Goal: Information Seeking & Learning: Stay updated

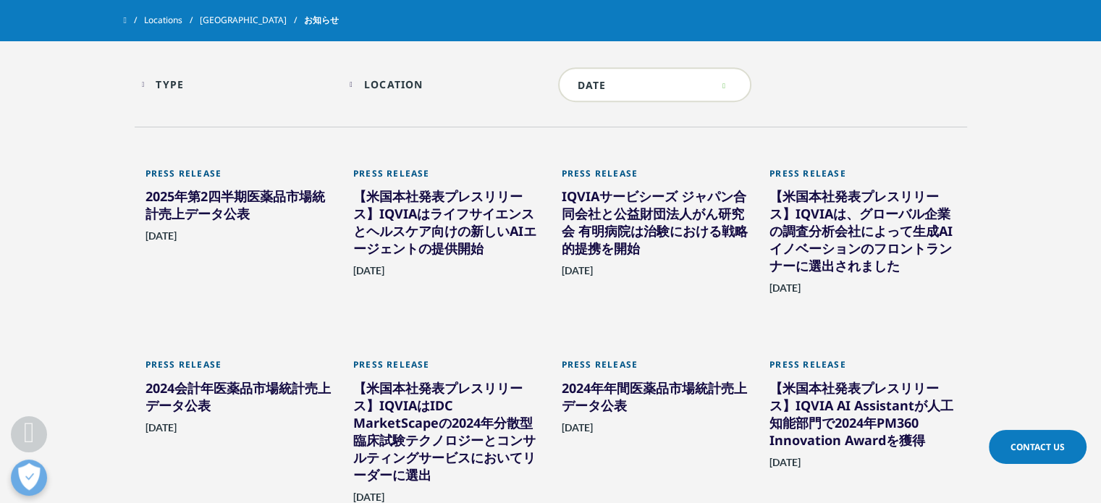
scroll to position [796, 0]
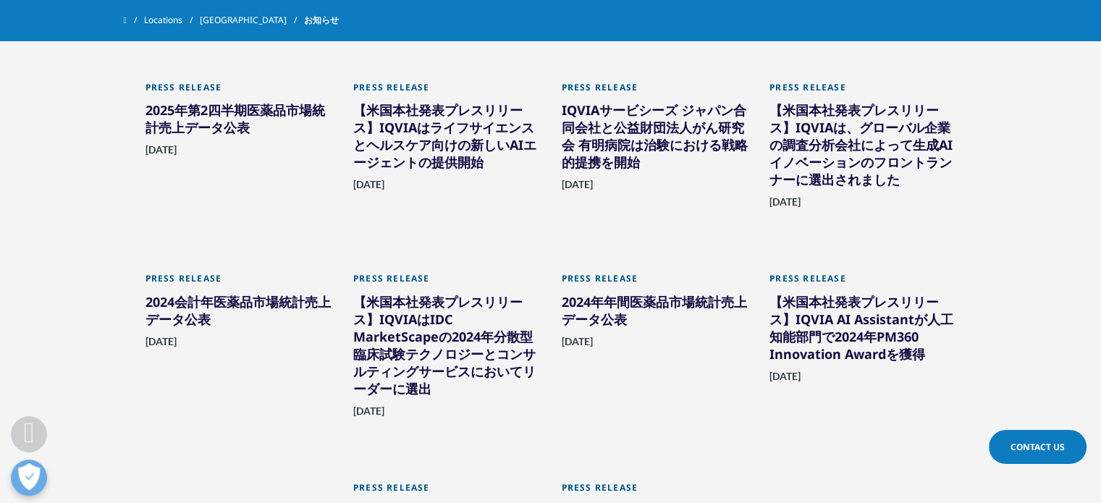
click at [243, 121] on div "2025年第2四半期医薬品市場統計売上データ公表" at bounding box center [239, 121] width 187 height 41
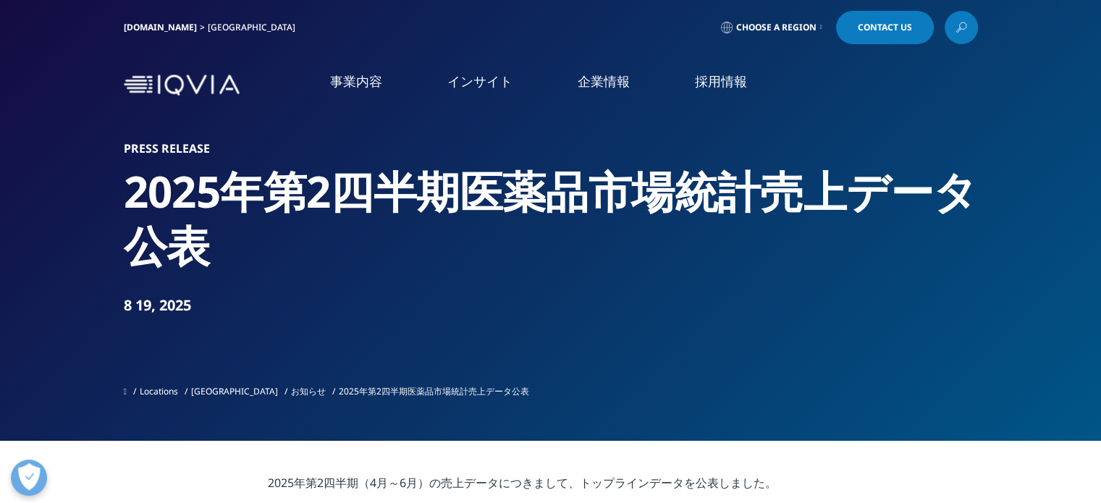
scroll to position [434, 0]
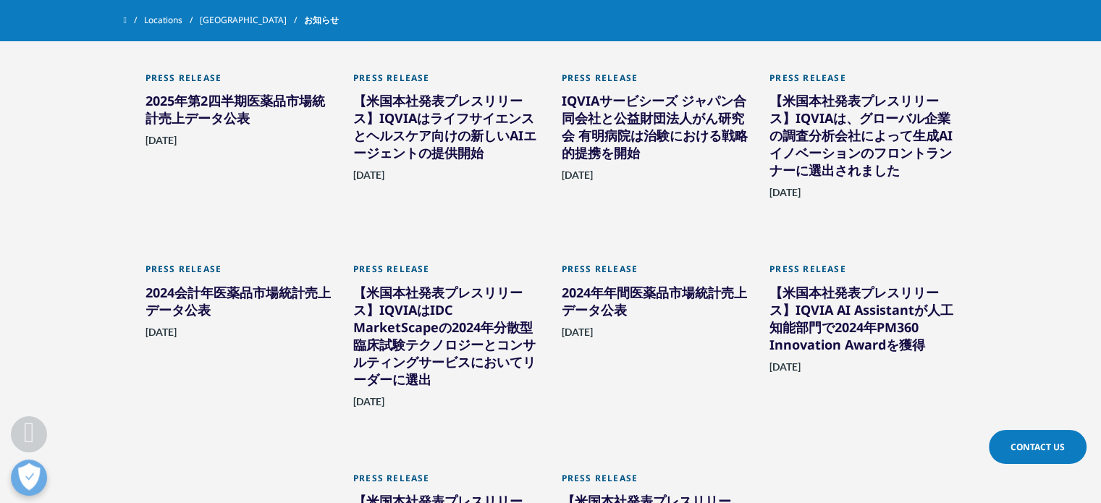
scroll to position [796, 0]
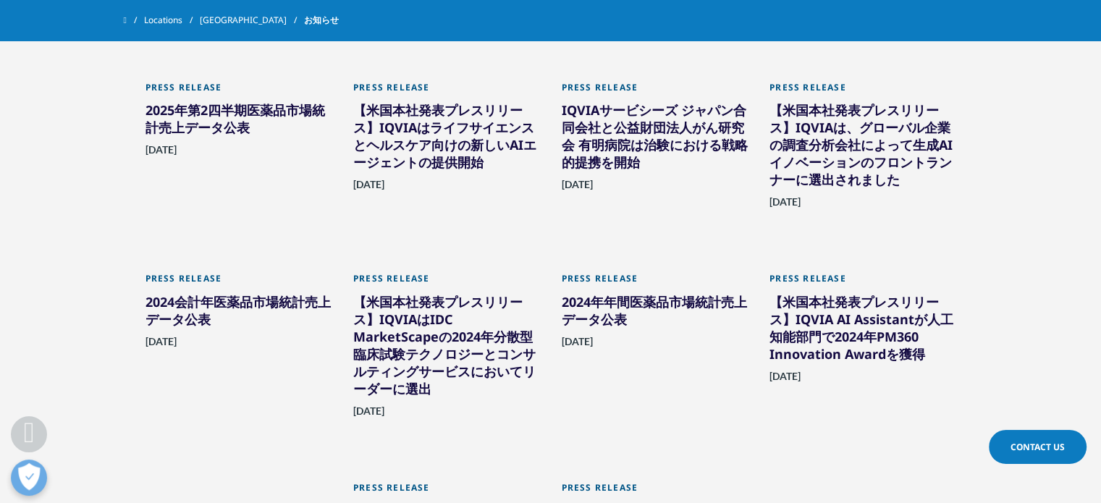
click at [239, 298] on div "2024会計年医薬品市場統計売上データ公表" at bounding box center [239, 313] width 187 height 41
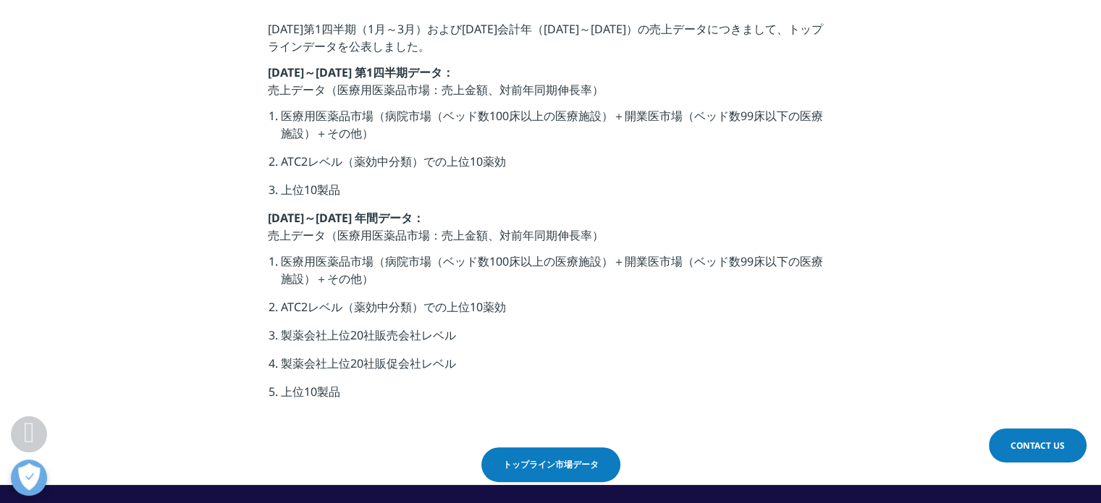
scroll to position [434, 0]
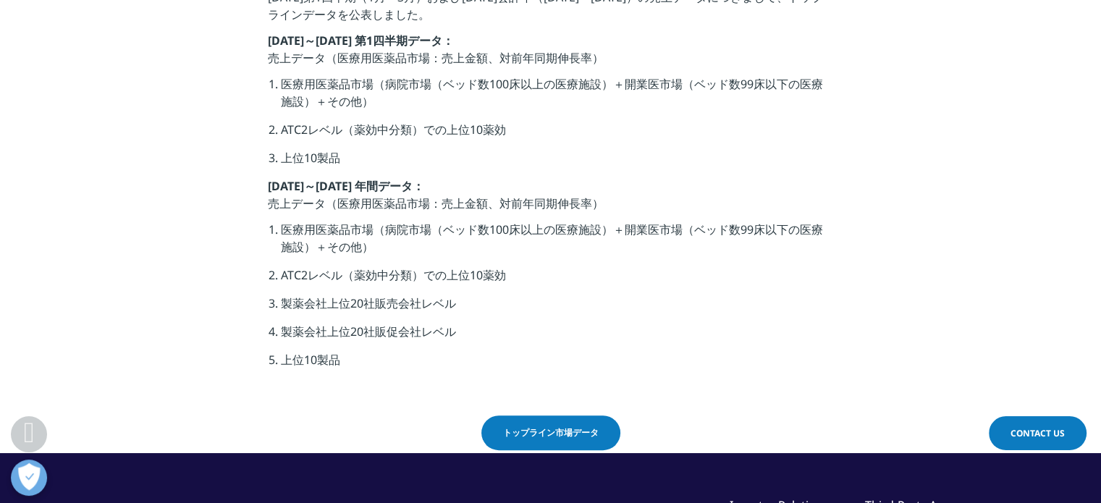
click at [550, 425] on link "トップライン市場データ" at bounding box center [550, 433] width 139 height 35
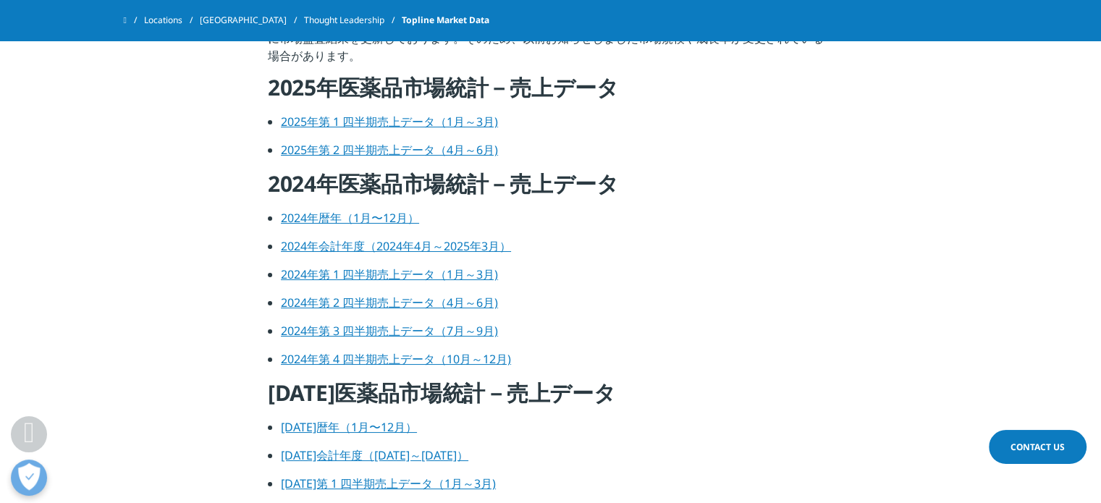
scroll to position [652, 0]
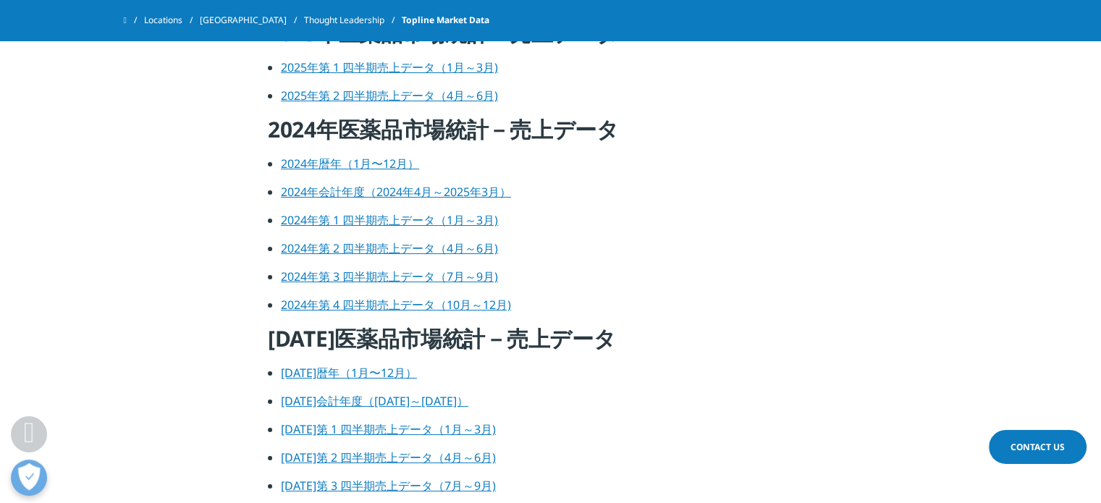
click at [376, 159] on link "2024年暦年（1月〜12月）" at bounding box center [350, 164] width 138 height 16
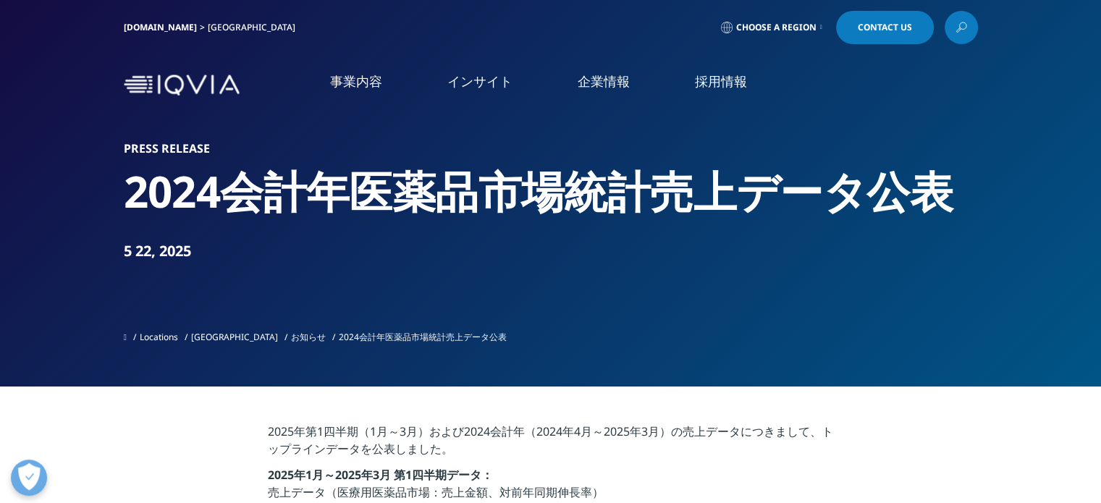
click at [310, 271] on link "概要" at bounding box center [421, 267] width 257 height 13
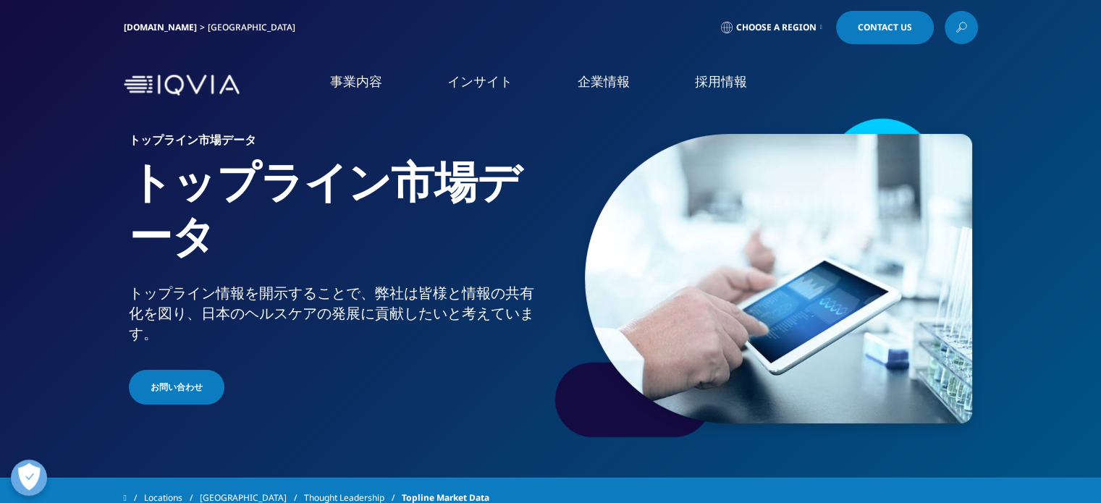
click at [39, 254] on link "概要" at bounding box center [150, 251] width 257 height 13
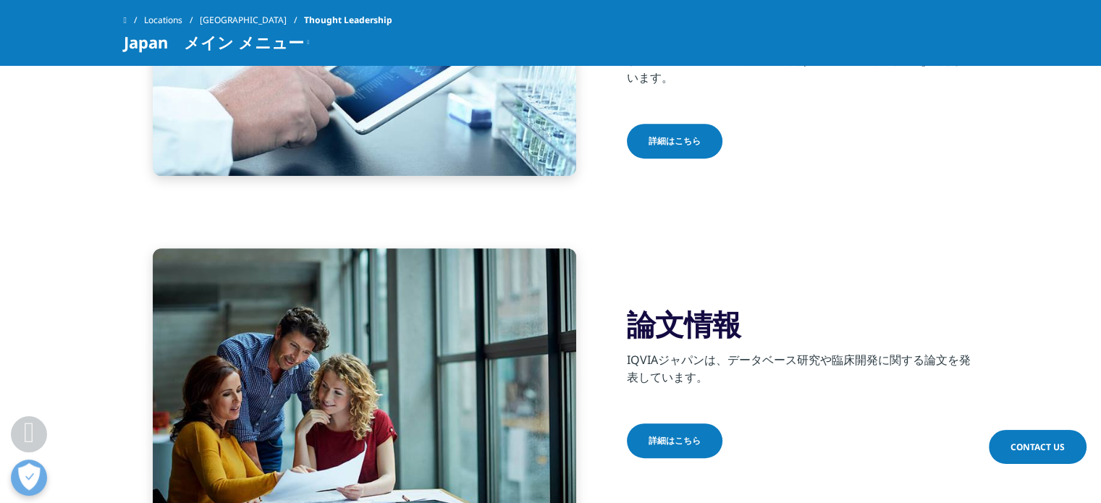
scroll to position [507, 0]
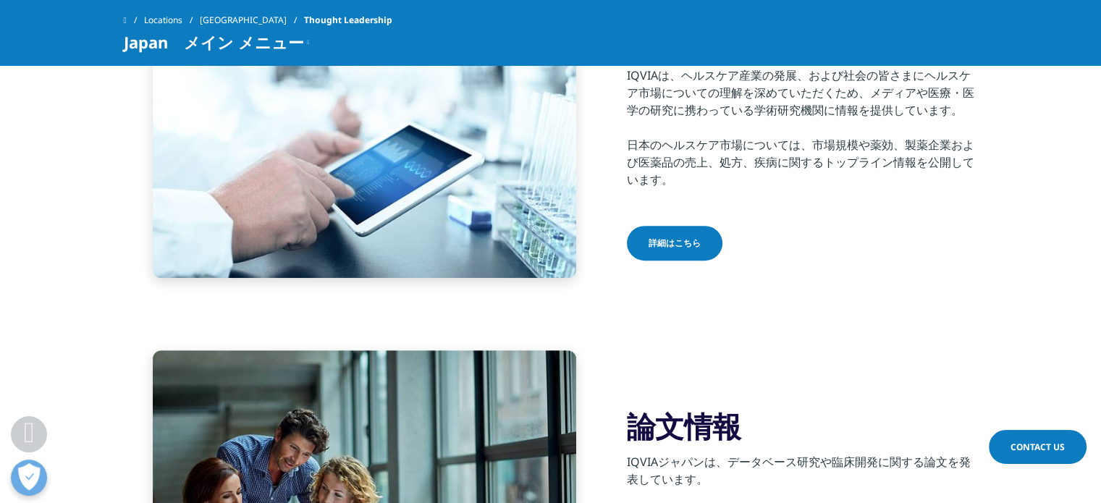
click at [670, 251] on link "詳細はこちら" at bounding box center [675, 243] width 96 height 35
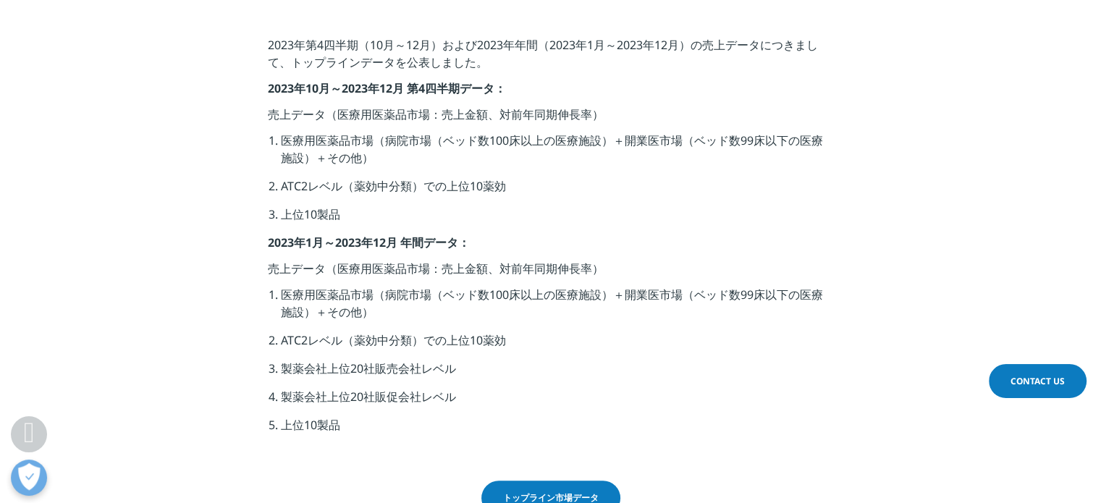
scroll to position [72, 0]
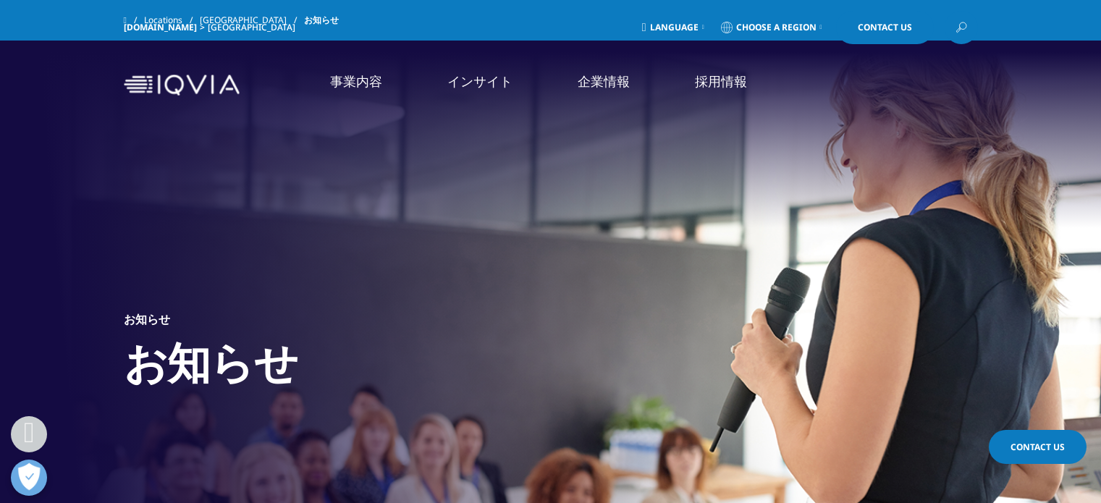
scroll to position [1077, 0]
